Goal: Information Seeking & Learning: Learn about a topic

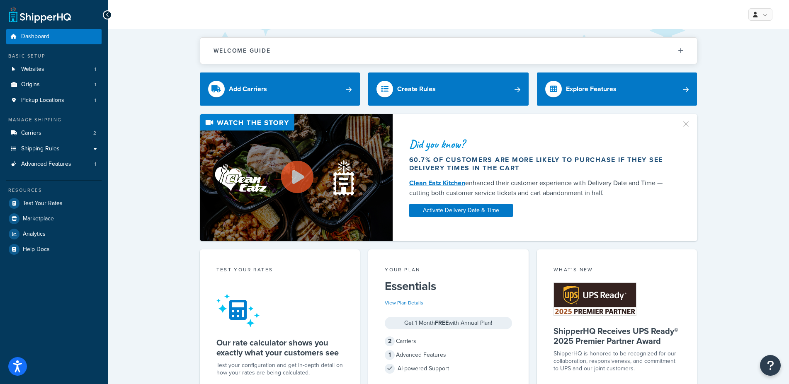
click at [170, 239] on div "Did you know? 60.7% of customers are more likely to purchase if they see delive…" at bounding box center [448, 177] width 648 height 127
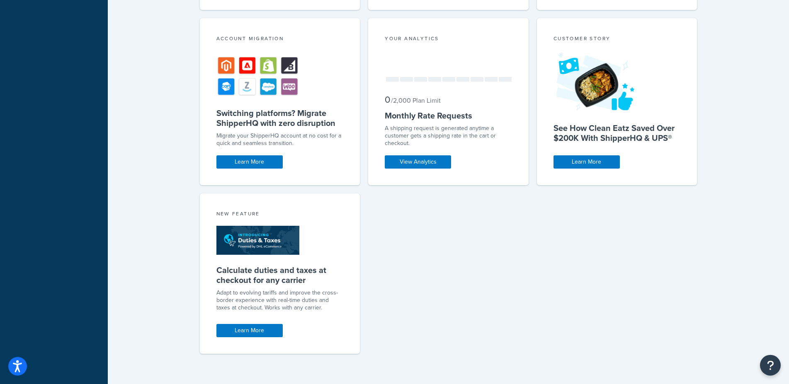
scroll to position [408, 0]
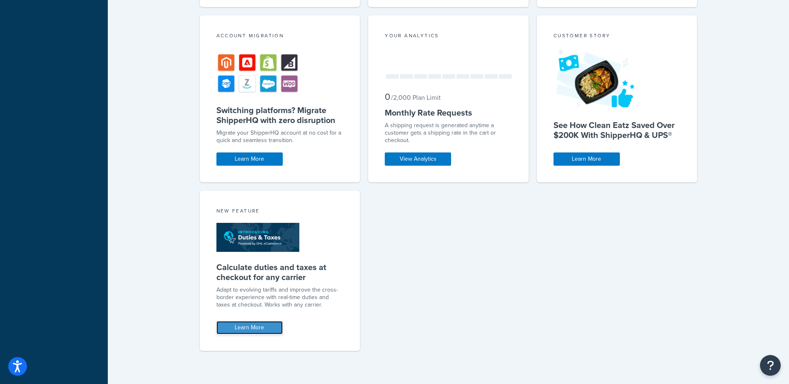
click at [250, 328] on link "Learn More" at bounding box center [249, 327] width 66 height 13
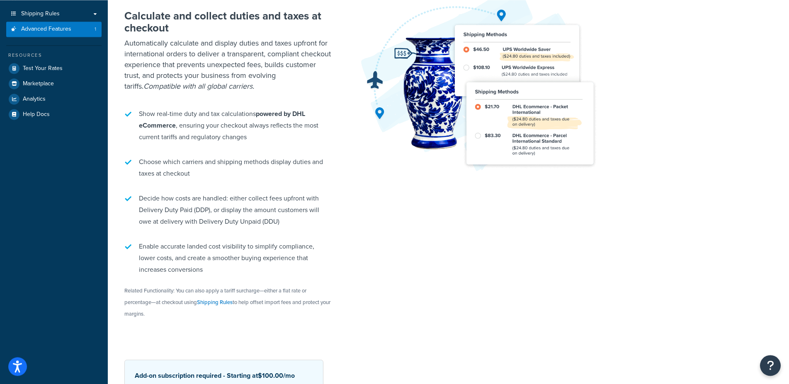
scroll to position [216, 0]
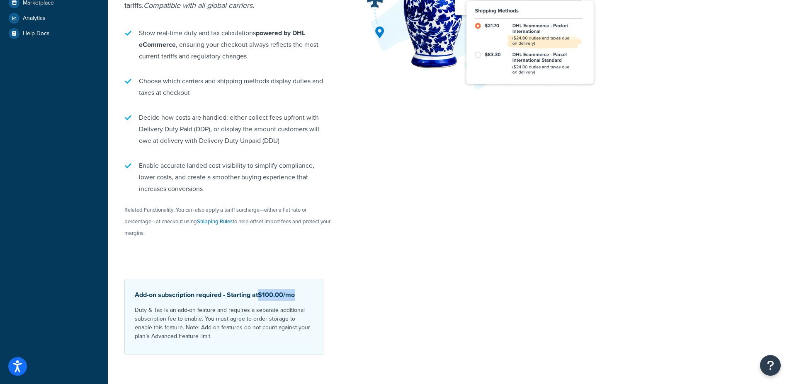
drag, startPoint x: 262, startPoint y: 283, endPoint x: 312, endPoint y: 281, distance: 50.6
click at [312, 289] on p "Add-on subscription required - Starting at $100.00 /mo" at bounding box center [224, 295] width 178 height 12
click at [402, 281] on div "Choose a new plan to unlock this feature Calculate and collect duties and taxes…" at bounding box center [448, 128] width 648 height 454
drag, startPoint x: 194, startPoint y: 288, endPoint x: 302, endPoint y: 286, distance: 107.3
click at [302, 286] on div "Add-on subscription required - Starting at $100.00 /mo Duty & Tax is an add-on …" at bounding box center [223, 317] width 199 height 76
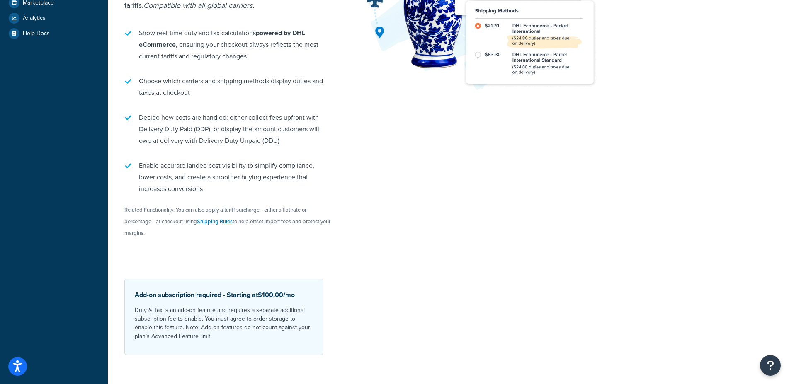
click at [300, 71] on li "Choose which carriers and shipping methods display duties and taxes at checkout" at bounding box center [227, 86] width 207 height 31
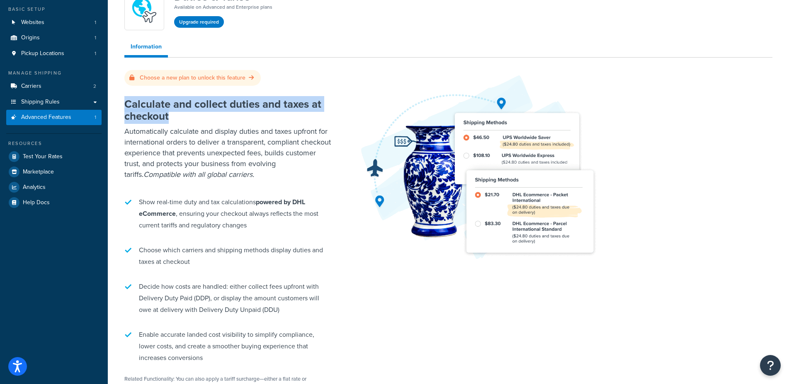
drag, startPoint x: 124, startPoint y: 89, endPoint x: 198, endPoint y: 110, distance: 76.6
click at [198, 110] on h2 "Calculate and collect duties and taxes at checkout" at bounding box center [227, 110] width 207 height 24
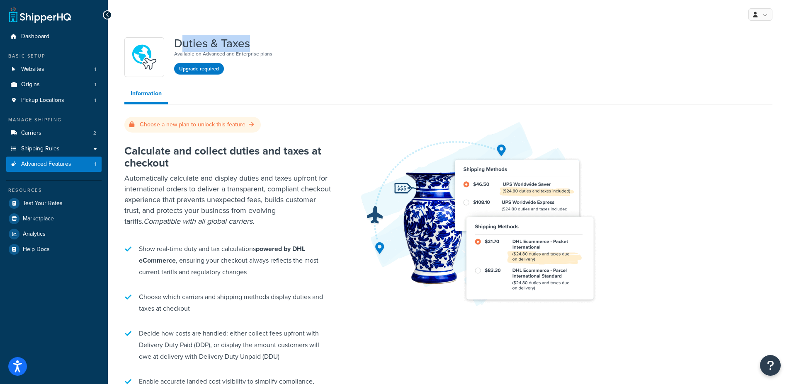
drag, startPoint x: 183, startPoint y: 45, endPoint x: 277, endPoint y: 44, distance: 93.6
click at [277, 44] on div "Duties & Taxes Available on Advanced and Enterprise plans Upgrade required" at bounding box center [448, 57] width 648 height 40
drag, startPoint x: 265, startPoint y: 41, endPoint x: 172, endPoint y: 39, distance: 93.3
click at [172, 39] on div "Duties & Taxes Available on Advanced and Enterprise plans Upgrade required" at bounding box center [448, 57] width 648 height 40
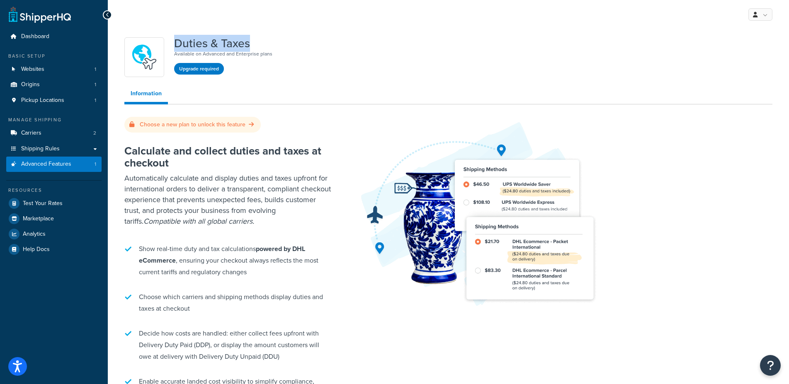
scroll to position [216, 0]
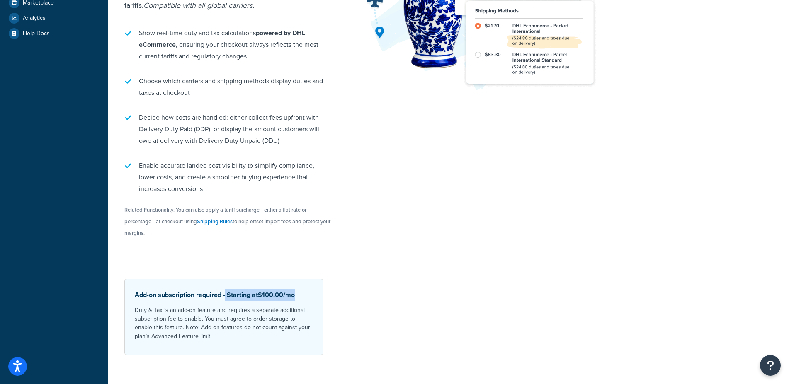
drag, startPoint x: 226, startPoint y: 285, endPoint x: 307, endPoint y: 282, distance: 80.9
click at [307, 289] on p "Add-on subscription required - Starting at $100.00 /mo" at bounding box center [224, 295] width 178 height 12
drag, startPoint x: 303, startPoint y: 283, endPoint x: 232, endPoint y: 283, distance: 71.7
click at [232, 289] on p "Add-on subscription required - Starting at $100.00 /mo" at bounding box center [224, 295] width 178 height 12
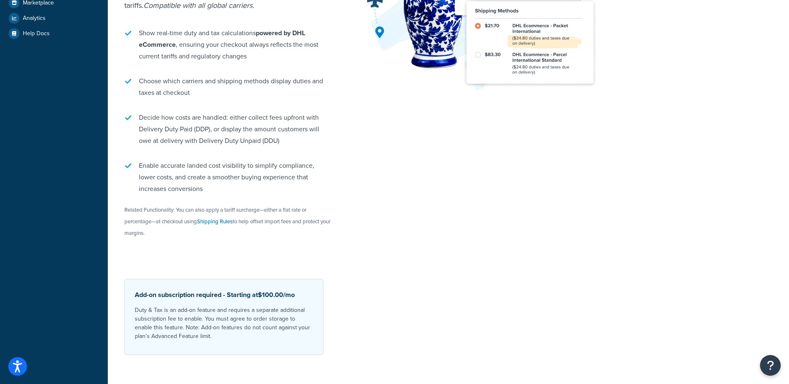
click at [384, 319] on div "Choose a new plan to unlock this feature Calculate and collect duties and taxes…" at bounding box center [448, 128] width 648 height 454
drag, startPoint x: 229, startPoint y: 284, endPoint x: 299, endPoint y: 283, distance: 70.0
click at [299, 289] on p "Add-on subscription required - Starting at $100.00 /mo" at bounding box center [224, 295] width 178 height 12
click at [436, 246] on div "Calculate and collect duties and taxes at checkout Automatically calculate and …" at bounding box center [448, 95] width 648 height 357
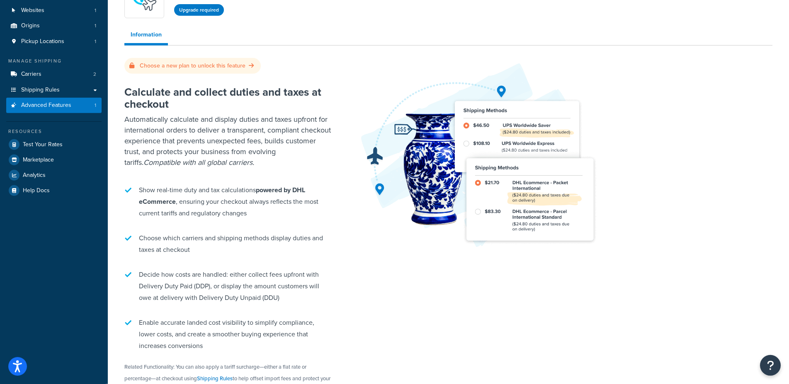
scroll to position [131, 0]
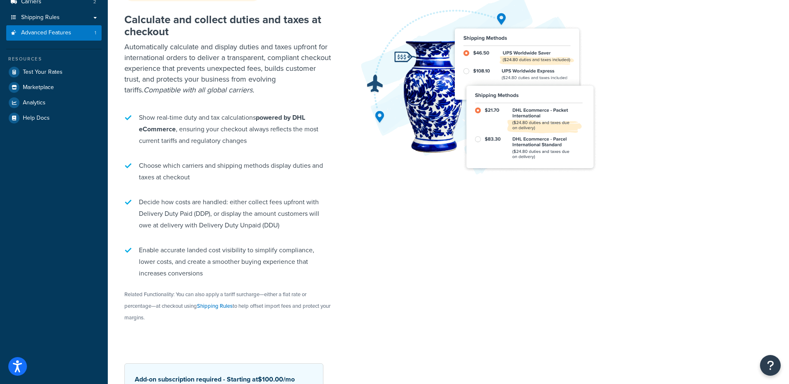
drag, startPoint x: 256, startPoint y: 134, endPoint x: 138, endPoint y: 104, distance: 122.3
click at [138, 108] on li "Show real-time duty and tax calculations powered by DHL eCommerce , ensuring yo…" at bounding box center [227, 129] width 207 height 43
click at [143, 108] on li "Show real-time duty and tax calculations powered by DHL eCommerce , ensuring yo…" at bounding box center [227, 129] width 207 height 43
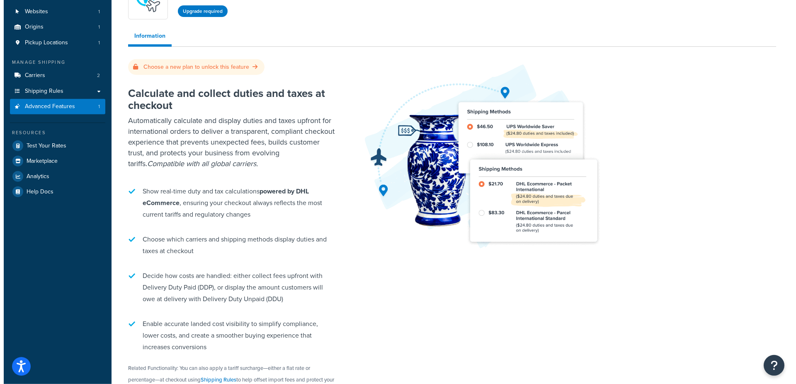
scroll to position [0, 0]
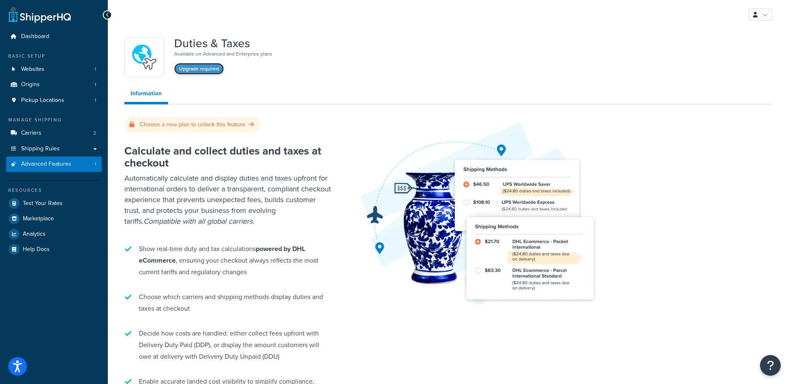
click at [195, 70] on button "Upgrade required" at bounding box center [199, 69] width 50 height 12
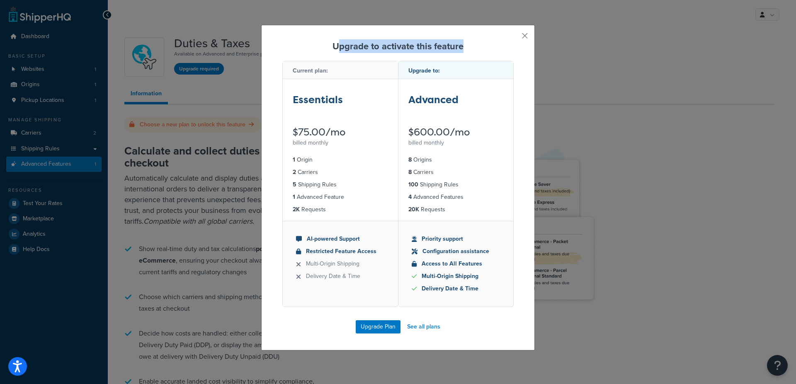
drag, startPoint x: 334, startPoint y: 50, endPoint x: 461, endPoint y: 49, distance: 127.2
click at [461, 49] on h3 "Upgrade to activate this feature" at bounding box center [397, 46] width 231 height 13
click at [424, 327] on link "See all plans" at bounding box center [423, 327] width 33 height 12
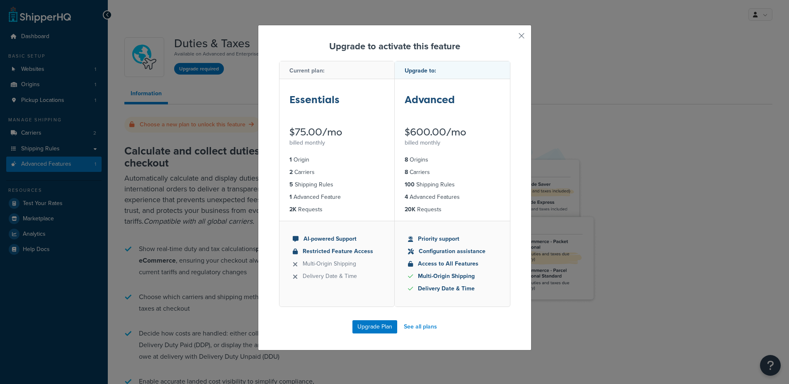
scroll to position [212, 0]
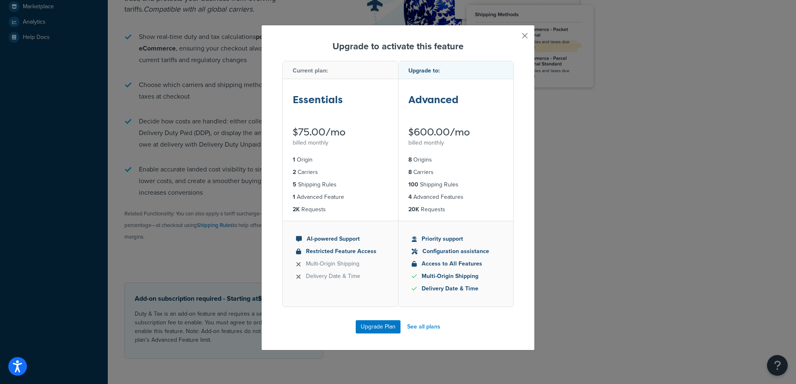
click at [513, 38] on button "button" at bounding box center [512, 39] width 2 height 2
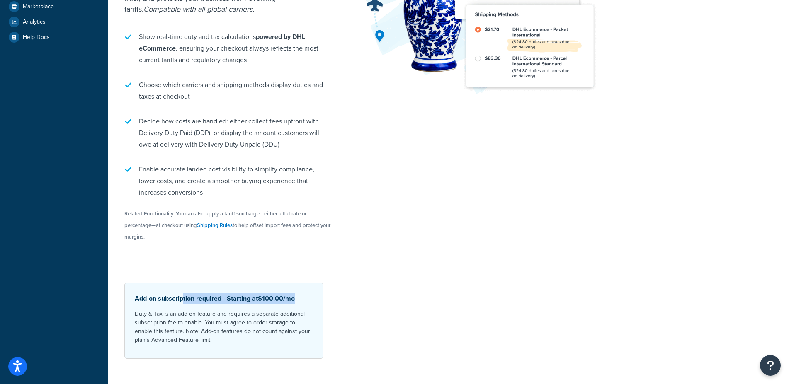
drag, startPoint x: 302, startPoint y: 290, endPoint x: 184, endPoint y: 288, distance: 118.1
click at [184, 293] on p "Add-on subscription required - Starting at $100.00 /mo" at bounding box center [224, 299] width 178 height 12
click at [230, 310] on p "Duty & Tax is an add-on feature and requires a separate additional subscription…" at bounding box center [224, 327] width 178 height 35
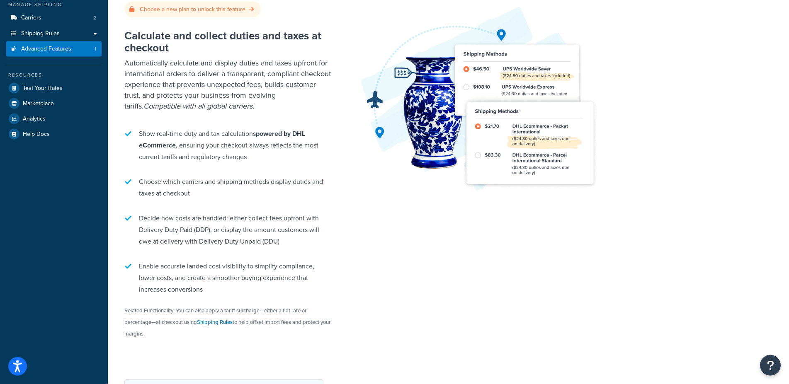
scroll to position [216, 0]
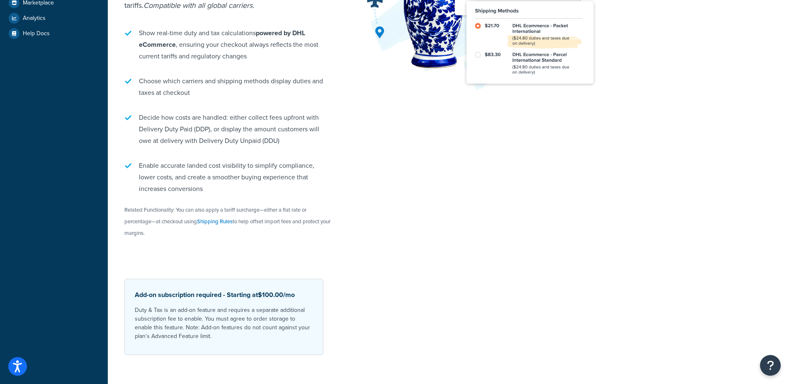
click at [201, 289] on p "Add-on subscription required - Starting at $100.00 /mo" at bounding box center [224, 295] width 178 height 12
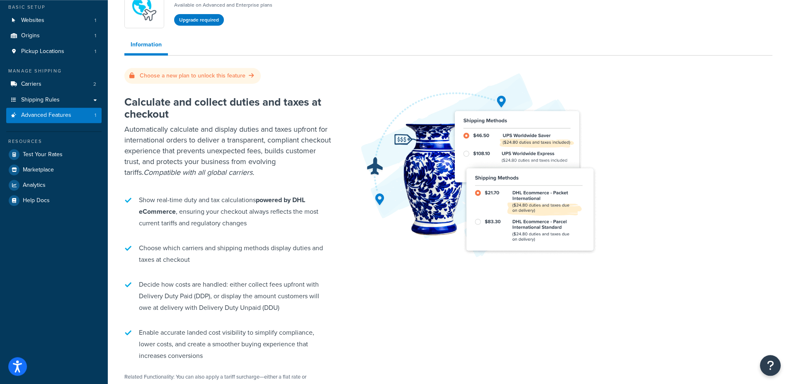
scroll to position [127, 0]
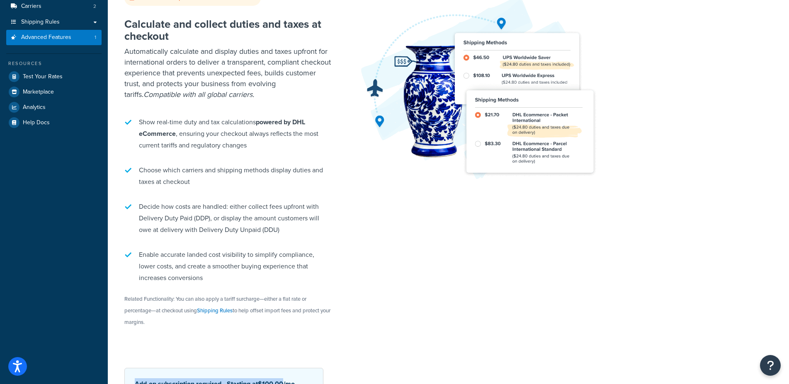
drag, startPoint x: 140, startPoint y: 244, endPoint x: 222, endPoint y: 278, distance: 88.6
click at [222, 278] on li "Enable accurate landed cost visibility to simplify compliance, lower costs, and…" at bounding box center [227, 266] width 207 height 43
drag, startPoint x: 221, startPoint y: 273, endPoint x: 217, endPoint y: 270, distance: 5.0
click at [221, 273] on li "Enable accurate landed cost visibility to simplify compliance, lower costs, and…" at bounding box center [227, 266] width 207 height 43
drag, startPoint x: 159, startPoint y: 250, endPoint x: 127, endPoint y: 42, distance: 210.4
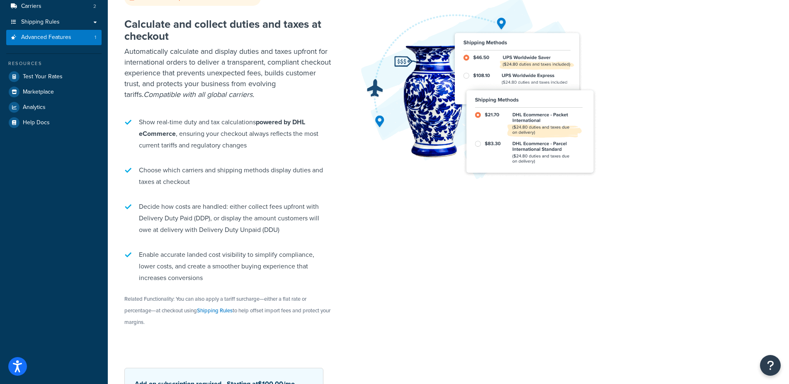
click at [127, 42] on div "Calculate and collect duties and taxes at checkout Automatically calculate and …" at bounding box center [227, 174] width 207 height 328
